Goal: Book appointment/travel/reservation

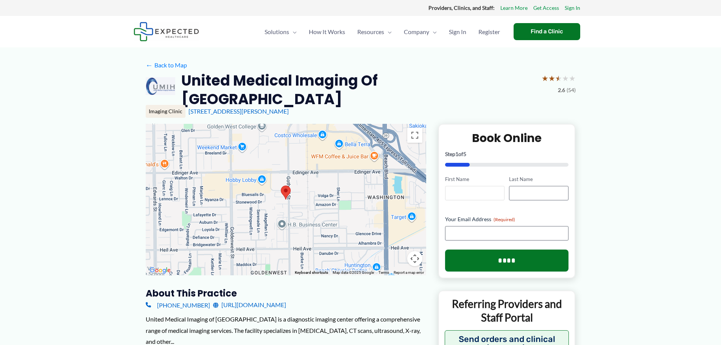
click at [471, 186] on input "First Name" at bounding box center [474, 193] width 59 height 14
click at [467, 187] on input "First Name" at bounding box center [474, 193] width 59 height 14
click at [531, 186] on input "Last Name" at bounding box center [538, 193] width 59 height 14
drag, startPoint x: 460, startPoint y: 229, endPoint x: 468, endPoint y: 227, distance: 8.4
click at [460, 229] on input "Your Email Address (Required)" at bounding box center [507, 233] width 124 height 14
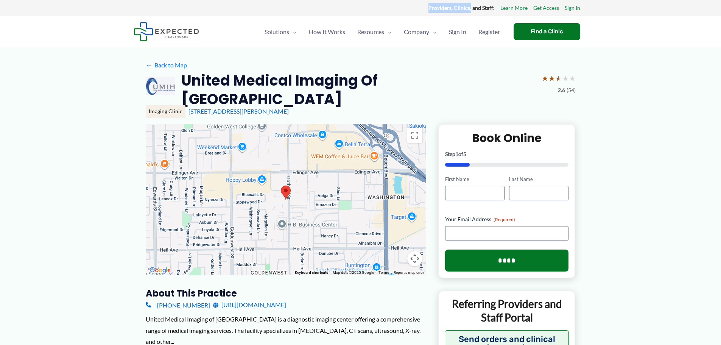
drag, startPoint x: 425, startPoint y: 7, endPoint x: 471, endPoint y: 9, distance: 46.2
type textarea "**********"
click at [471, 9] on div "Providers, Clinics, and Staff: Learn More Get Access Sign In" at bounding box center [361, 8] width 454 height 10
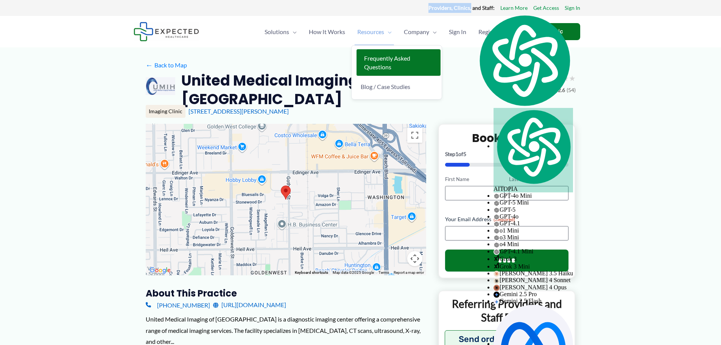
drag, startPoint x: 364, startPoint y: 49, endPoint x: 368, endPoint y: 43, distance: 7.3
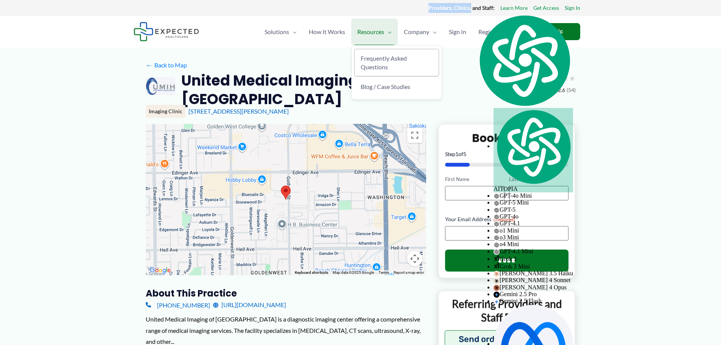
click at [365, 49] on link "Frequently Asked Questions" at bounding box center [396, 62] width 84 height 27
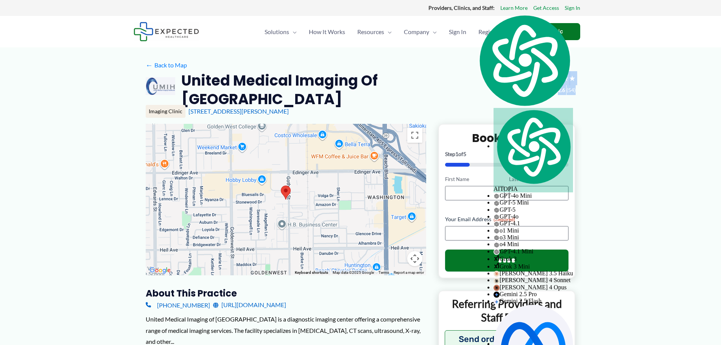
drag, startPoint x: 556, startPoint y: 78, endPoint x: 585, endPoint y: 90, distance: 31.5
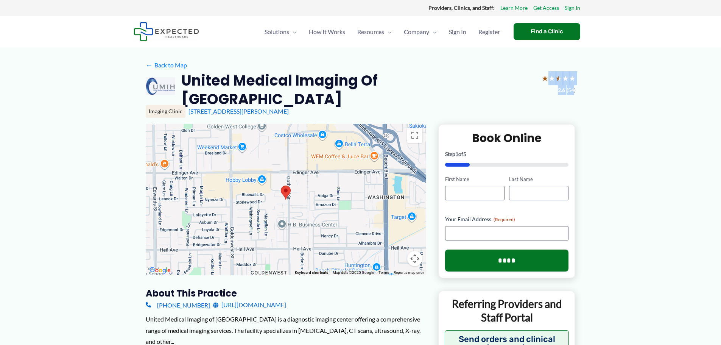
drag, startPoint x: 550, startPoint y: 79, endPoint x: 572, endPoint y: 92, distance: 26.5
click at [572, 92] on div "★ ★ ★ ★ ★ 2.6 (54)" at bounding box center [558, 83] width 34 height 24
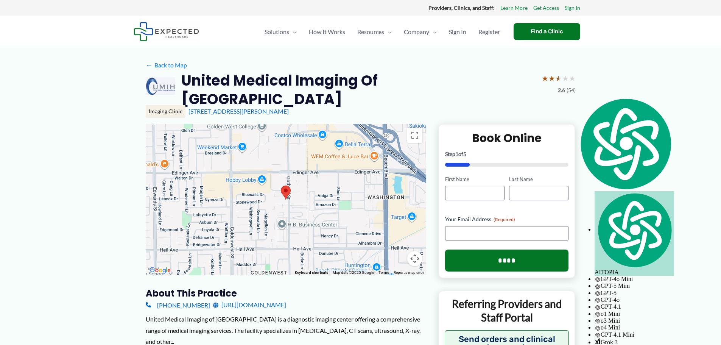
click at [536, 92] on div "United Medical Imaging of Huntington Beach ★ ★ ★ ★ ★ 2.6 (54)" at bounding box center [361, 89] width 430 height 37
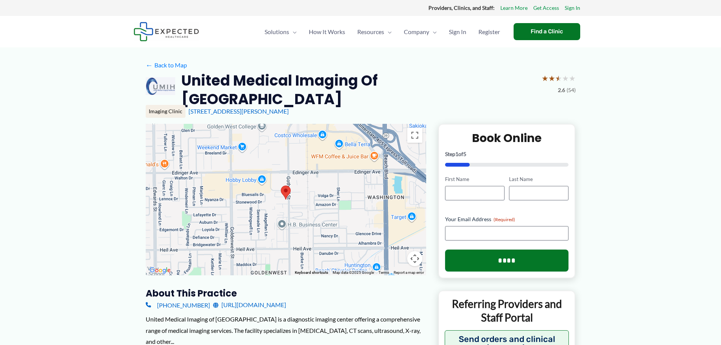
click at [572, 89] on span "(54)" at bounding box center [570, 90] width 9 height 10
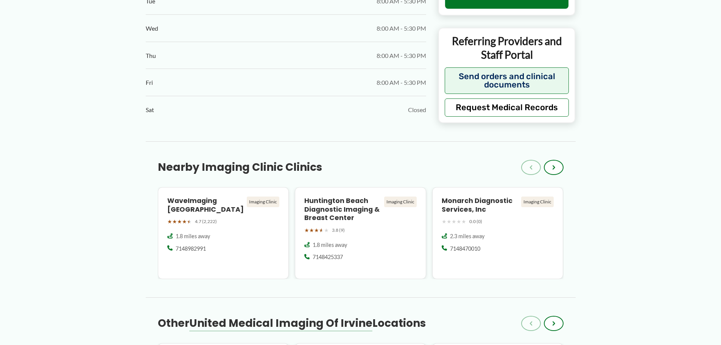
scroll to position [605, 0]
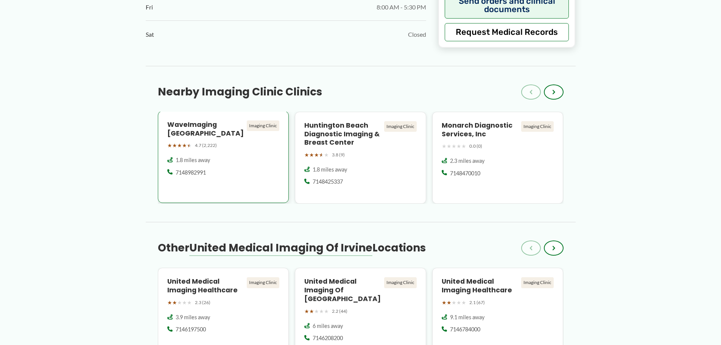
click at [255, 120] on div "Imaging Clinic" at bounding box center [263, 125] width 33 height 11
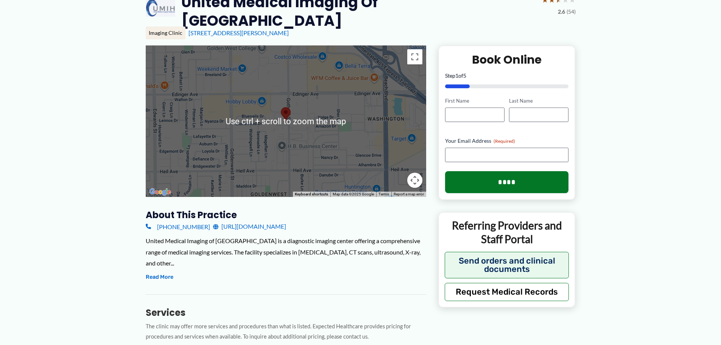
scroll to position [0, 0]
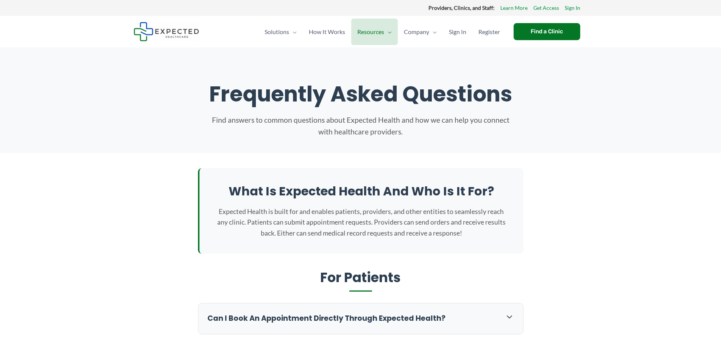
scroll to position [87, 0]
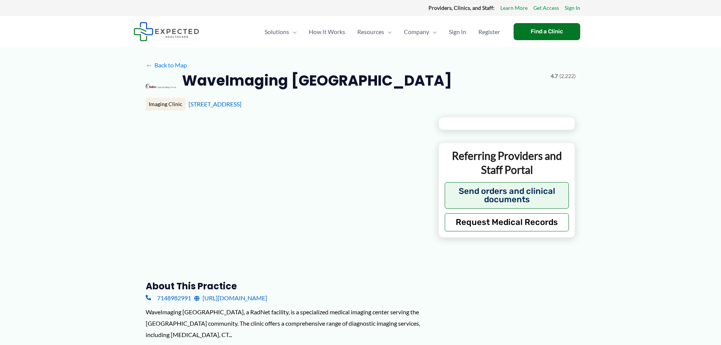
type input "**********"
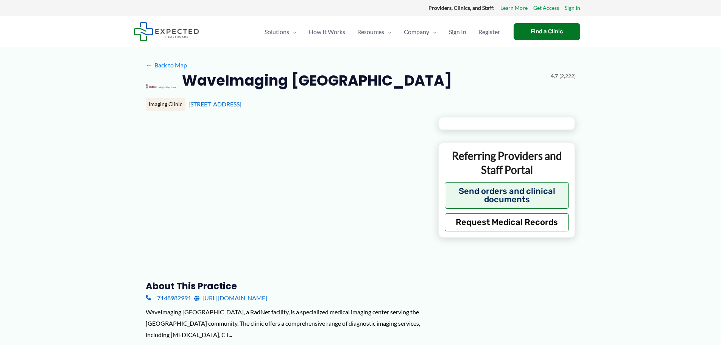
type input "**********"
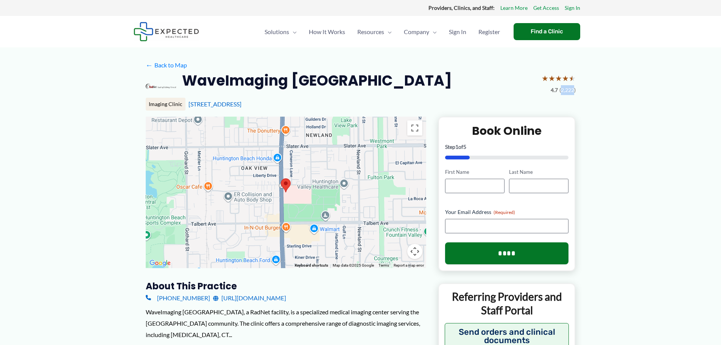
drag, startPoint x: 561, startPoint y: 90, endPoint x: 574, endPoint y: 91, distance: 12.5
type textarea "*****"
click at [574, 91] on span "(2,222)" at bounding box center [567, 90] width 16 height 10
